Goal: Transaction & Acquisition: Subscribe to service/newsletter

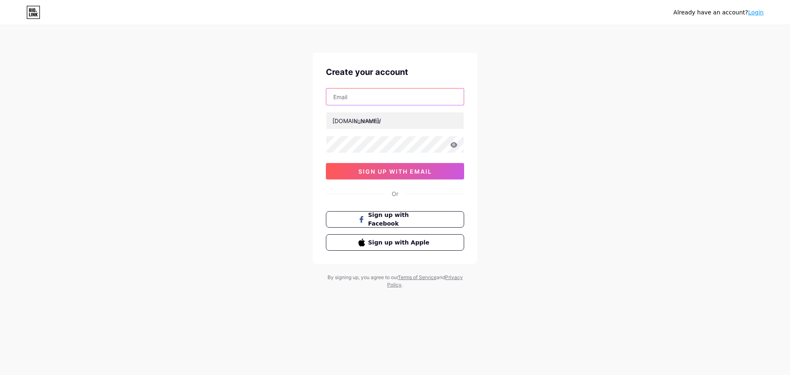
click at [379, 97] on input "text" at bounding box center [394, 96] width 137 height 16
type input "h"
click at [381, 101] on input "text" at bounding box center [394, 96] width 137 height 16
paste input "[EMAIL_ADDRESS][DOMAIN_NAME]"
type input "[EMAIL_ADDRESS][DOMAIN_NAME]"
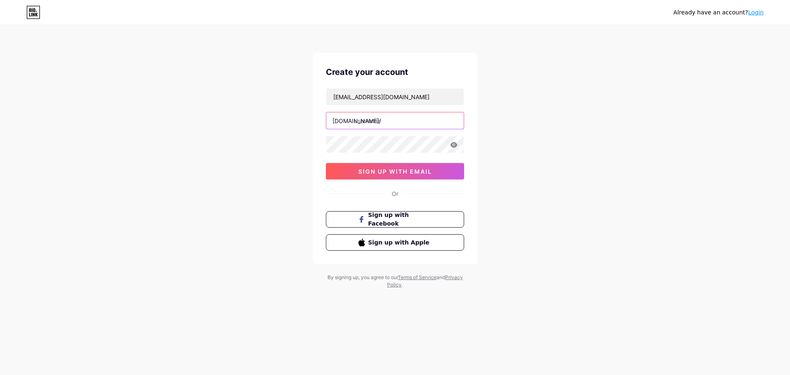
click at [368, 117] on input "text" at bounding box center [394, 120] width 137 height 16
type input "jeerahouse"
click at [390, 170] on span "sign up with email" at bounding box center [396, 171] width 74 height 7
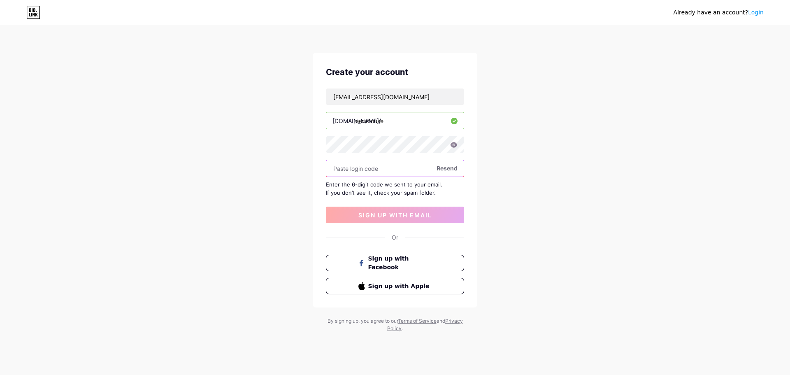
click at [373, 172] on input "text" at bounding box center [394, 168] width 137 height 16
paste input "641356"
type input "641356"
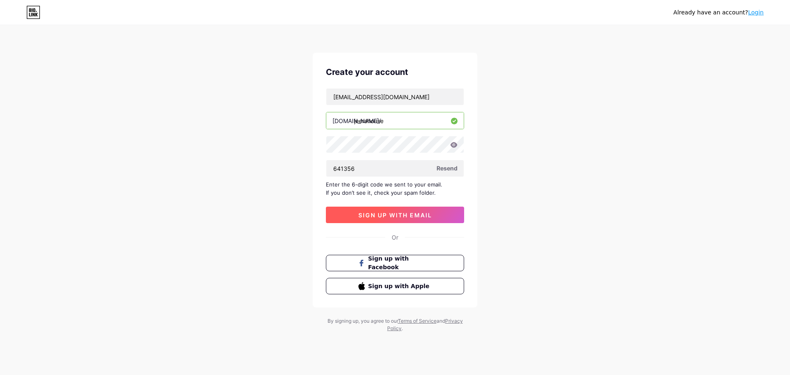
click at [384, 213] on span "sign up with email" at bounding box center [396, 215] width 74 height 7
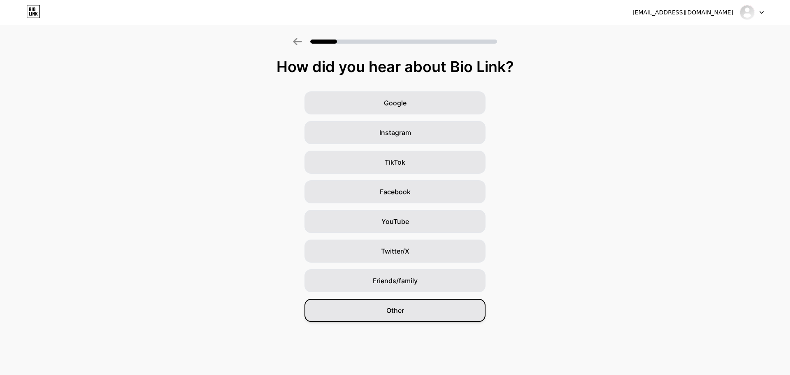
click at [396, 309] on span "Other" at bounding box center [396, 310] width 18 height 10
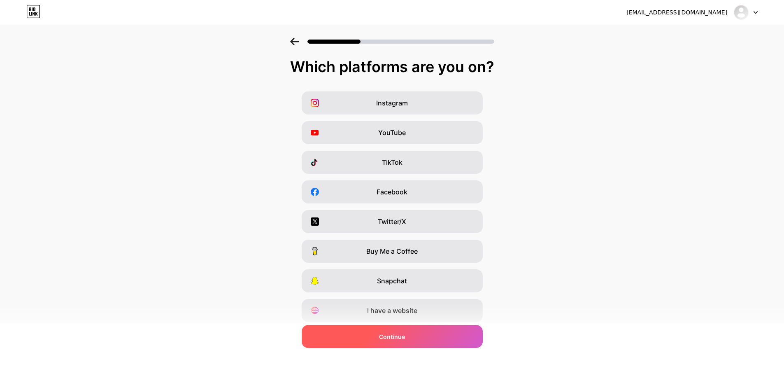
click at [412, 334] on div "Continue" at bounding box center [392, 336] width 181 height 23
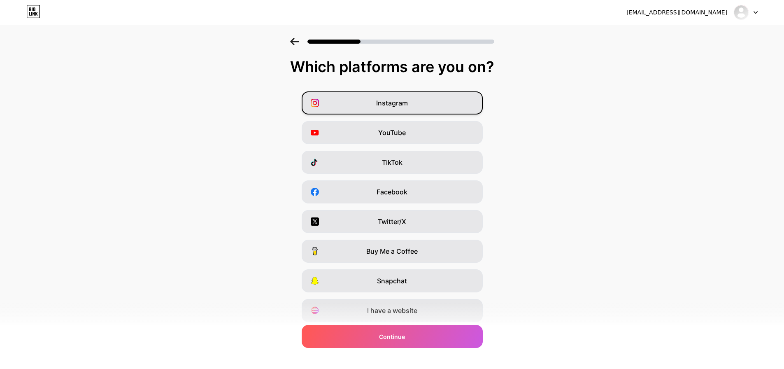
click at [405, 97] on div "Instagram" at bounding box center [392, 102] width 181 height 23
click at [403, 134] on span "YouTube" at bounding box center [392, 133] width 28 height 10
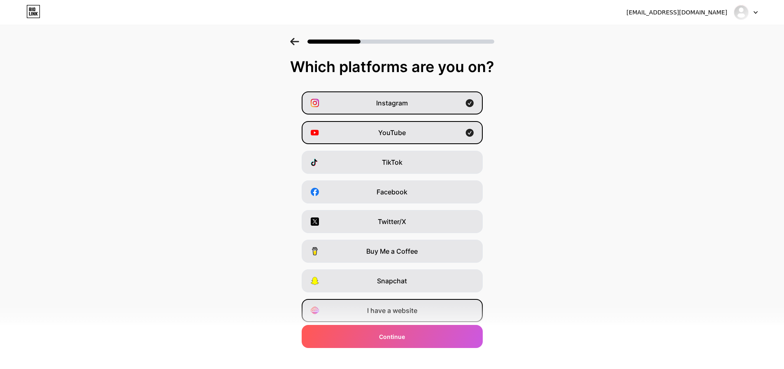
click at [410, 303] on div "I have a website" at bounding box center [392, 310] width 181 height 23
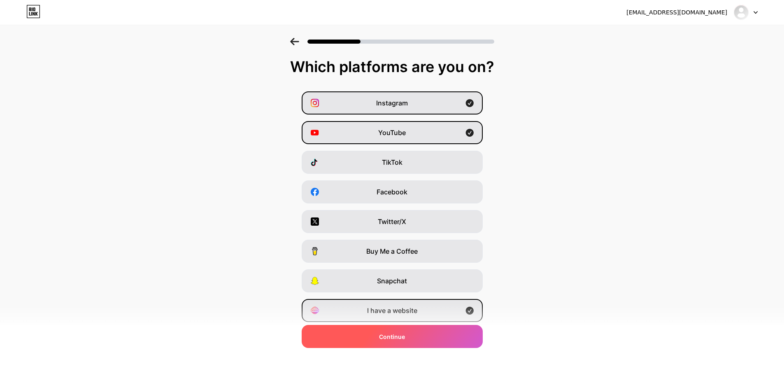
click at [400, 346] on div "Continue" at bounding box center [392, 336] width 181 height 23
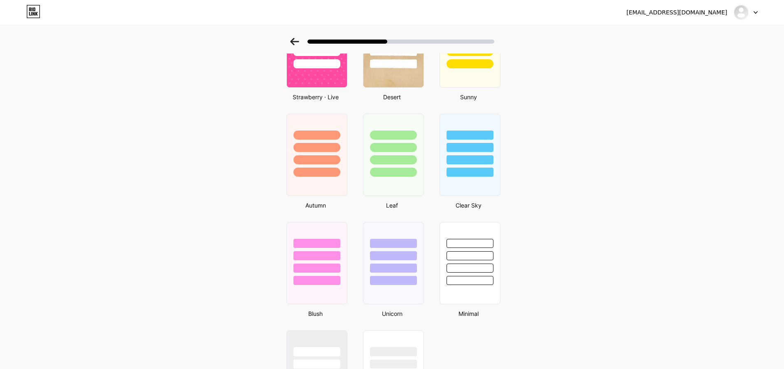
scroll to position [549, 0]
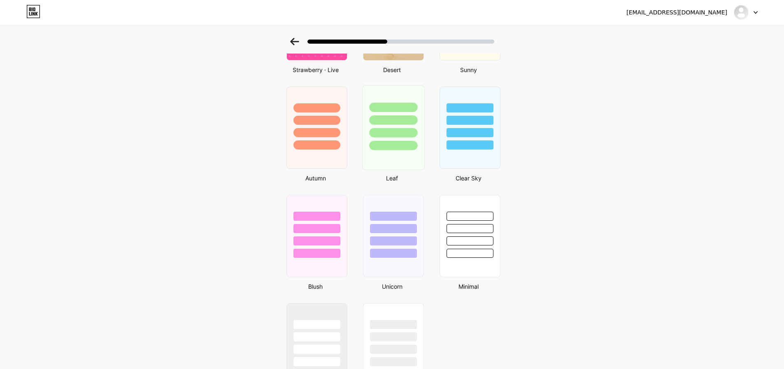
click at [392, 125] on div at bounding box center [393, 118] width 62 height 65
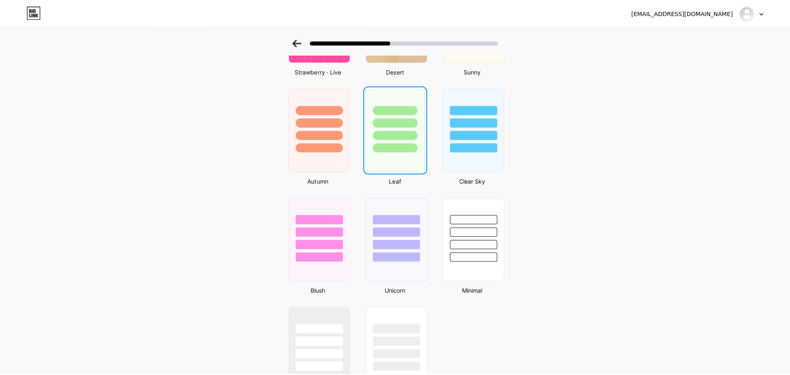
scroll to position [0, 0]
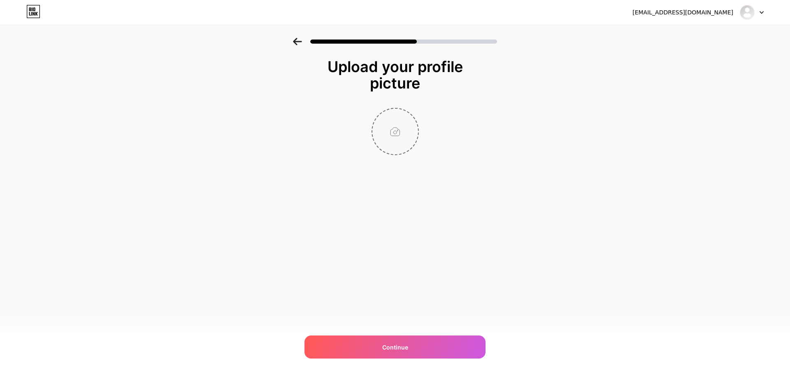
click at [392, 132] on input "file" at bounding box center [396, 132] width 46 height 46
type input "C:\fakepath\Line Up .png"
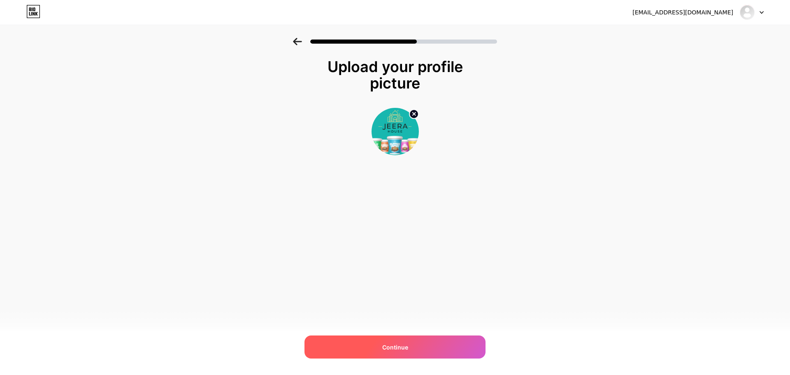
click at [394, 345] on span "Continue" at bounding box center [395, 347] width 26 height 9
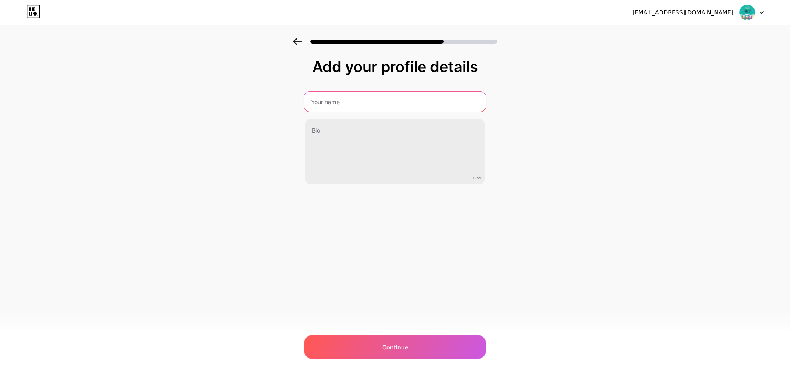
click at [331, 105] on input "text" at bounding box center [395, 102] width 182 height 20
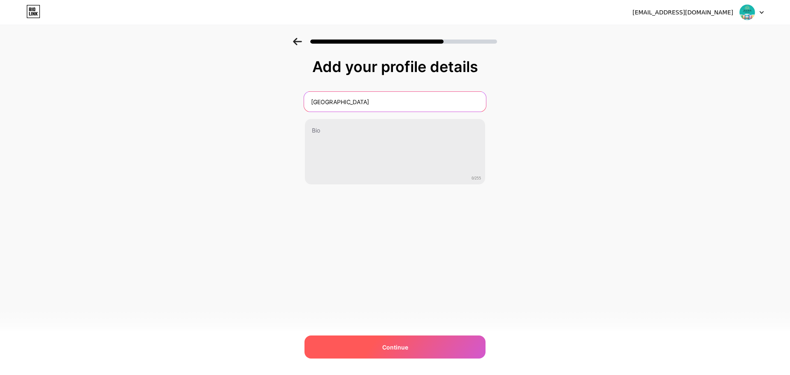
type input "[GEOGRAPHIC_DATA]"
click at [356, 346] on div "Continue" at bounding box center [395, 346] width 181 height 23
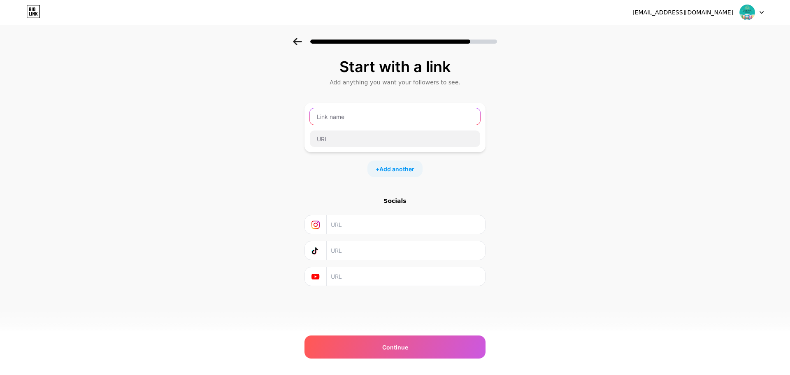
click at [331, 118] on input "text" at bounding box center [395, 116] width 170 height 16
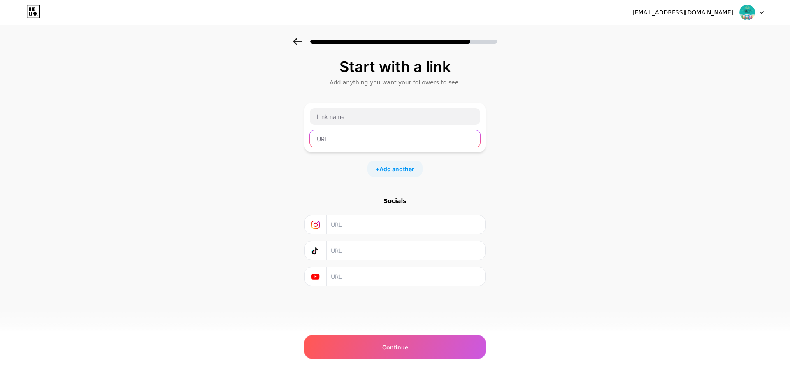
click at [338, 140] on input "text" at bounding box center [395, 138] width 170 height 16
paste input "[URL][DOMAIN_NAME]"
type input "[URL][DOMAIN_NAME]"
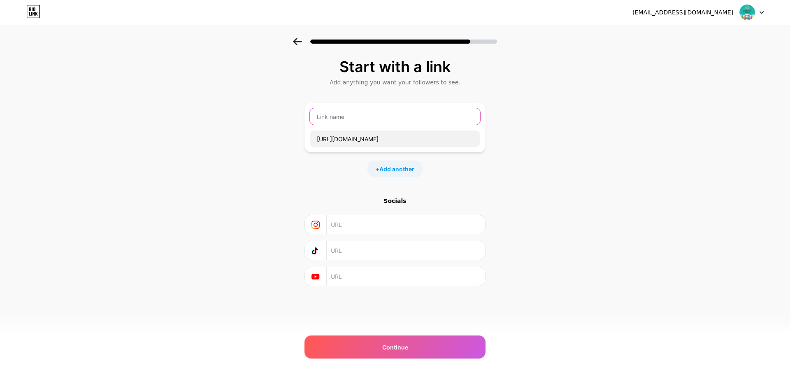
click at [337, 119] on input "text" at bounding box center [395, 116] width 170 height 16
type input "Website"
click at [340, 228] on input "text" at bounding box center [405, 224] width 149 height 19
paste input "[URL][DOMAIN_NAME][DOMAIN_NAME][EMAIL_ADDRESS][DOMAIN_NAME]"
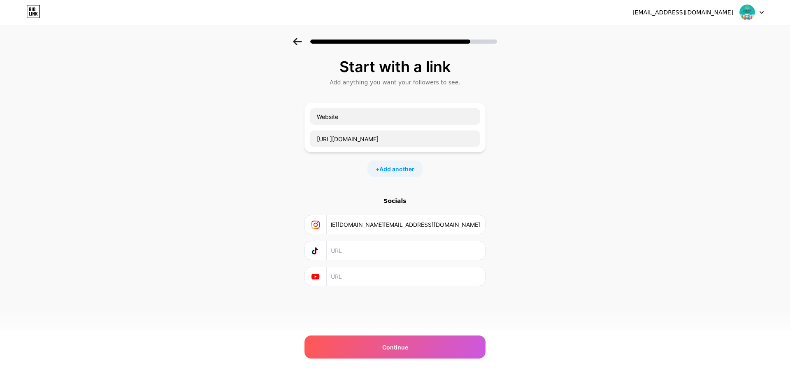
type input "[URL][DOMAIN_NAME][DOMAIN_NAME][EMAIL_ADDRESS][DOMAIN_NAME]"
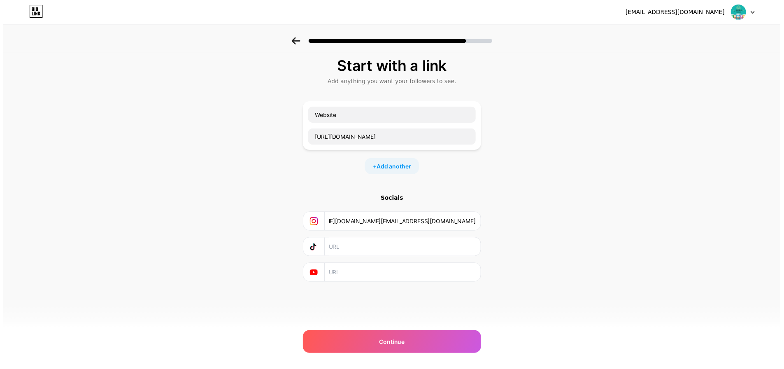
scroll to position [0, 0]
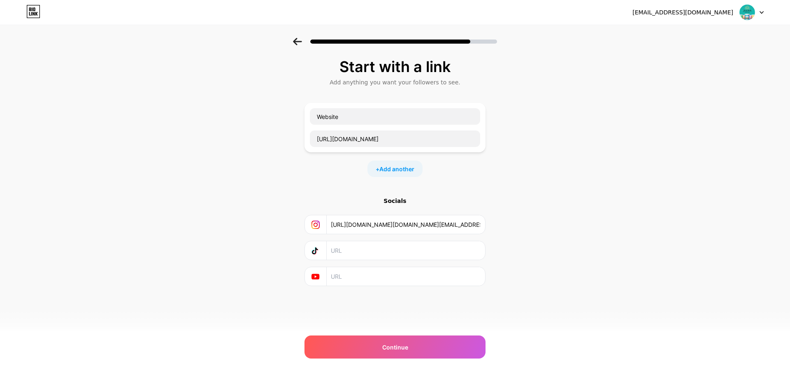
click at [340, 275] on input "text" at bounding box center [405, 276] width 149 height 19
paste input "[URL][DOMAIN_NAME]"
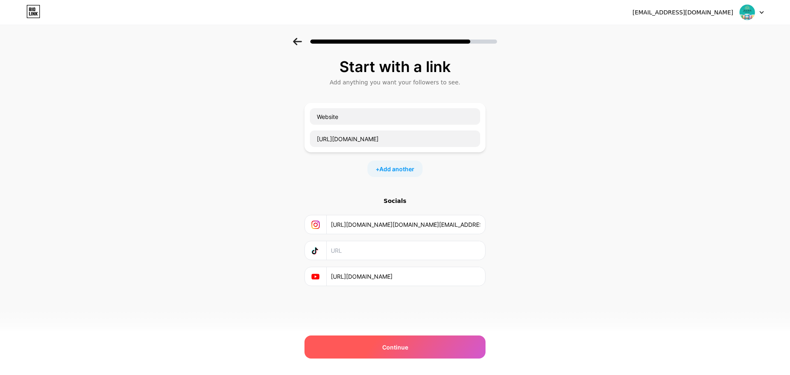
type input "[URL][DOMAIN_NAME]"
click at [364, 352] on div "Continue" at bounding box center [395, 346] width 181 height 23
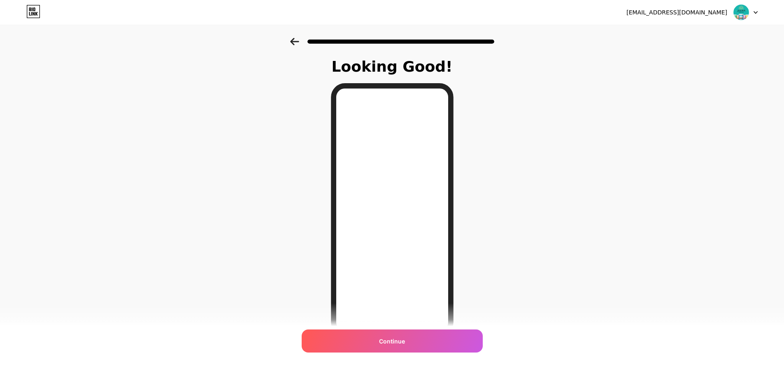
click at [298, 41] on icon at bounding box center [294, 41] width 9 height 7
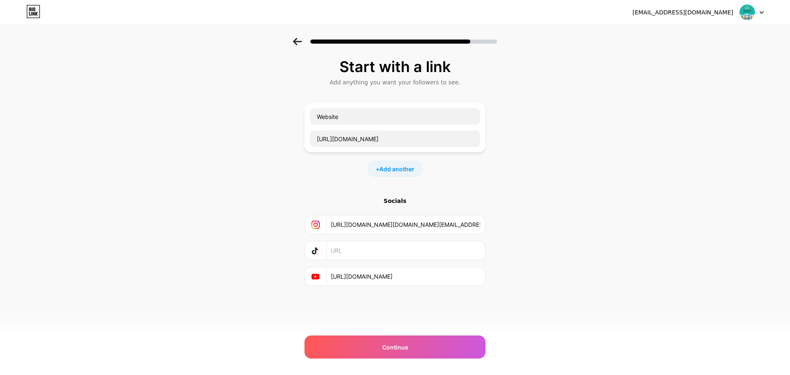
drag, startPoint x: 353, startPoint y: 251, endPoint x: 236, endPoint y: 251, distance: 116.9
click at [236, 251] on div "Start with a link Add anything you want your followers to see. Website [URL][DO…" at bounding box center [395, 182] width 790 height 289
click at [340, 353] on div "Continue" at bounding box center [395, 346] width 181 height 23
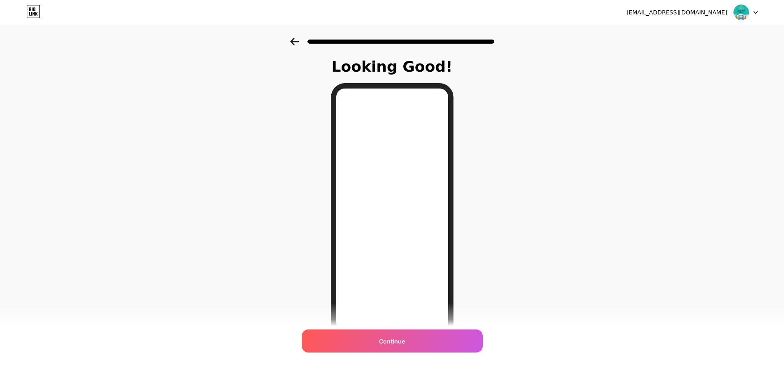
click at [293, 43] on icon at bounding box center [294, 41] width 9 height 7
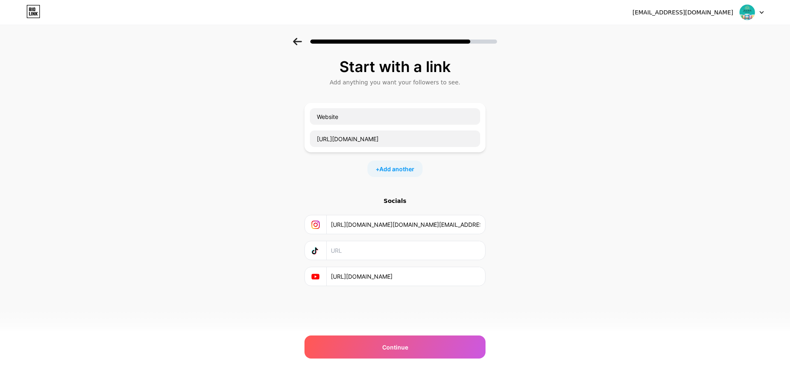
click at [293, 43] on icon at bounding box center [297, 41] width 9 height 7
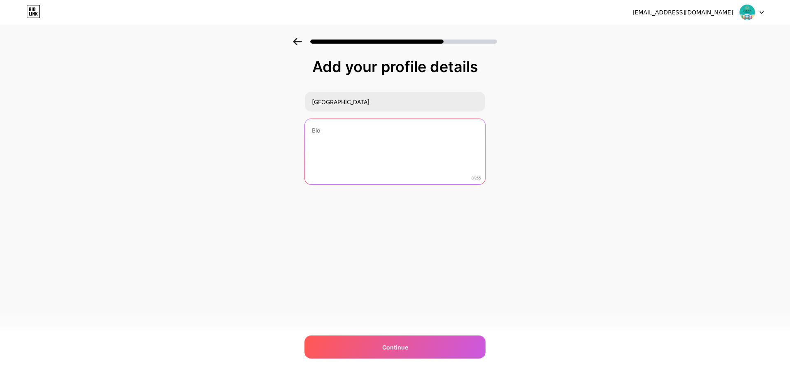
click at [347, 133] on textarea at bounding box center [395, 152] width 180 height 66
paste textarea "Jeera House is founded on the twin commitments of bringing families together th…"
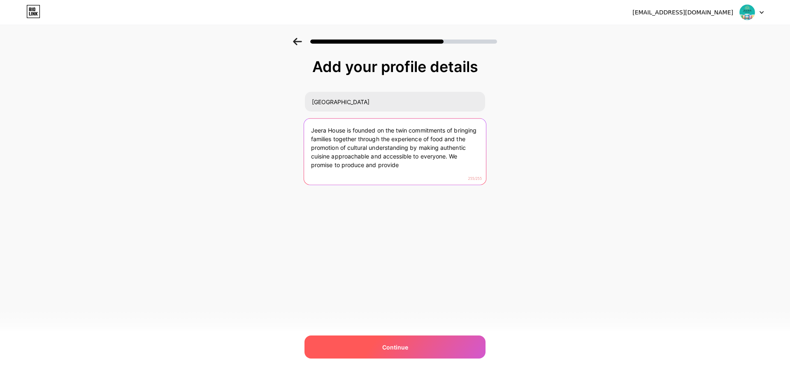
type textarea "Jeera House is founded on the twin commitments of bringing families together th…"
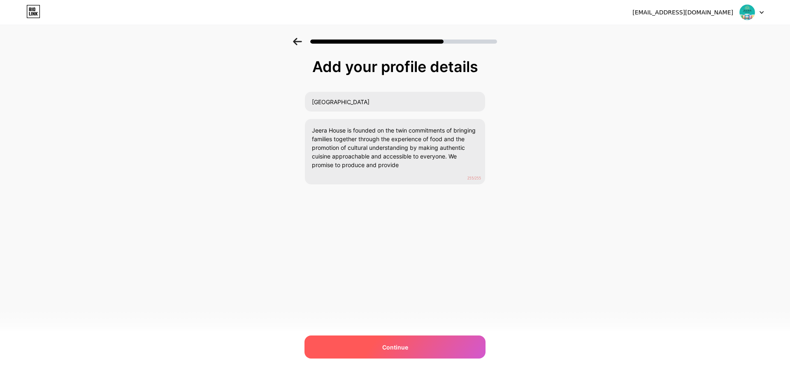
click at [387, 348] on span "Continue" at bounding box center [395, 347] width 26 height 9
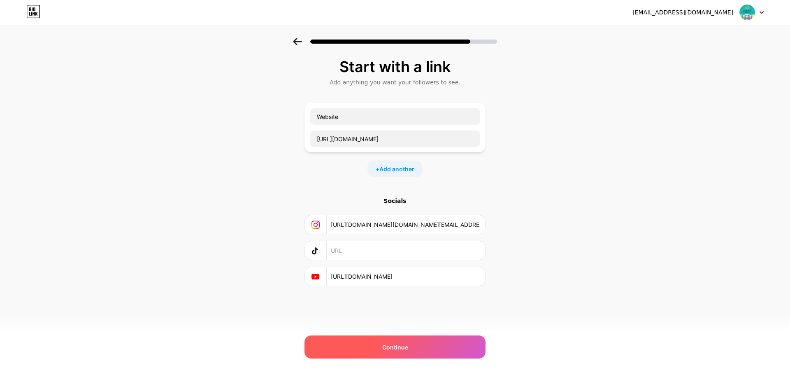
click at [388, 352] on div "Continue" at bounding box center [395, 346] width 181 height 23
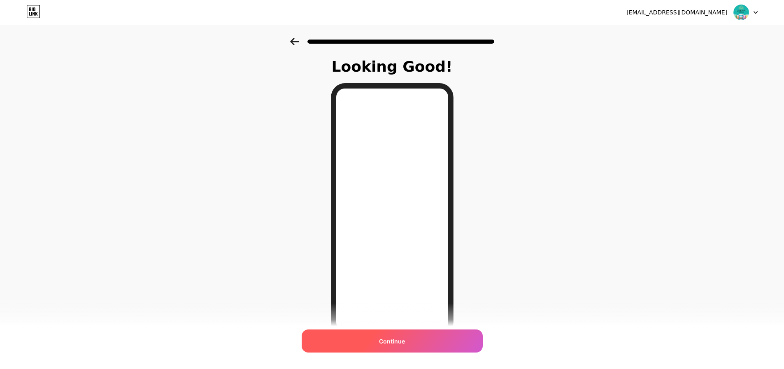
click at [405, 343] on span "Continue" at bounding box center [392, 341] width 26 height 9
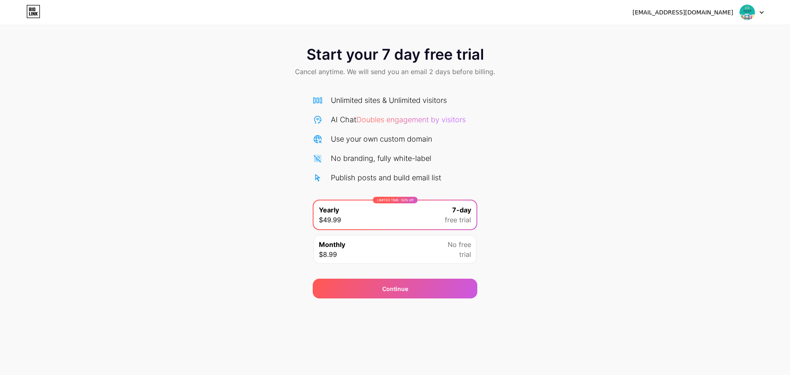
click at [760, 10] on div at bounding box center [752, 12] width 24 height 15
click at [709, 8] on div "[EMAIL_ADDRESS][DOMAIN_NAME]" at bounding box center [683, 12] width 101 height 9
click at [706, 13] on div "[EMAIL_ADDRESS][DOMAIN_NAME]" at bounding box center [683, 12] width 101 height 9
click at [537, 54] on div "Start your 7 day free trial Cancel anytime. We will send you an email 2 days be…" at bounding box center [395, 62] width 790 height 49
click at [35, 15] on icon at bounding box center [34, 14] width 2 height 4
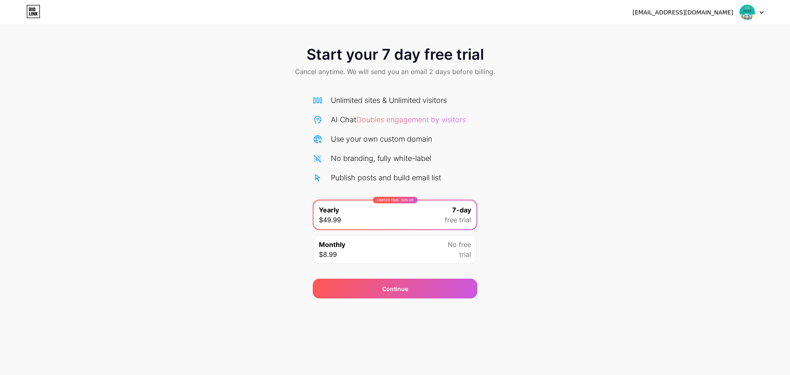
click at [35, 15] on icon at bounding box center [34, 14] width 2 height 4
